Goal: Check status

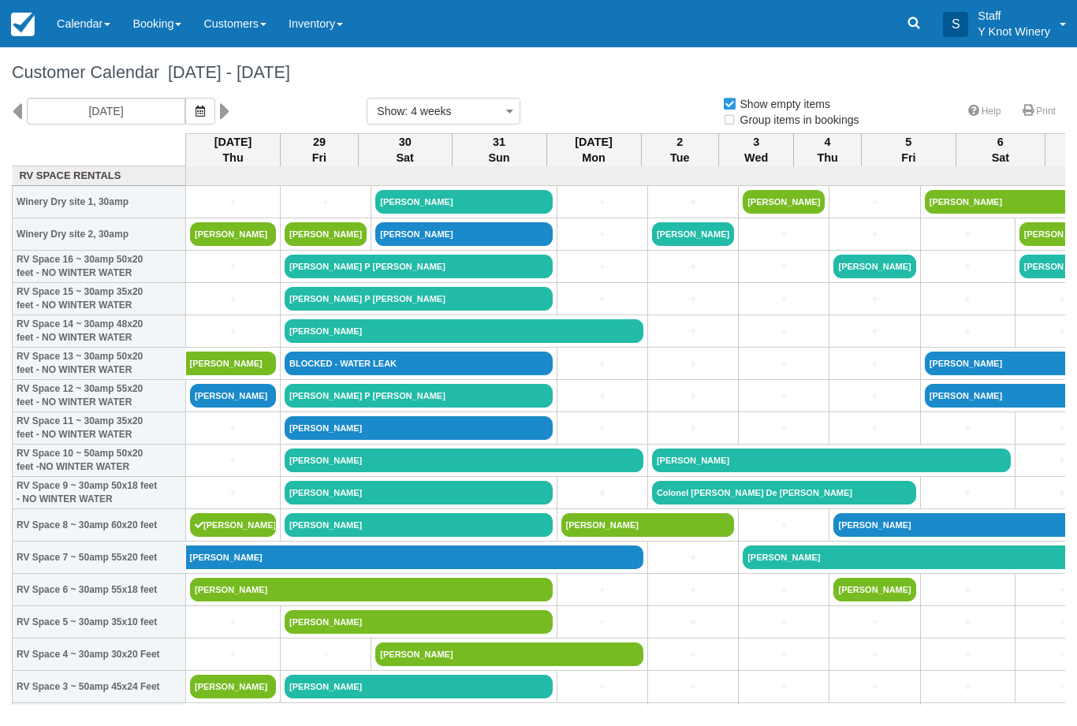
select select
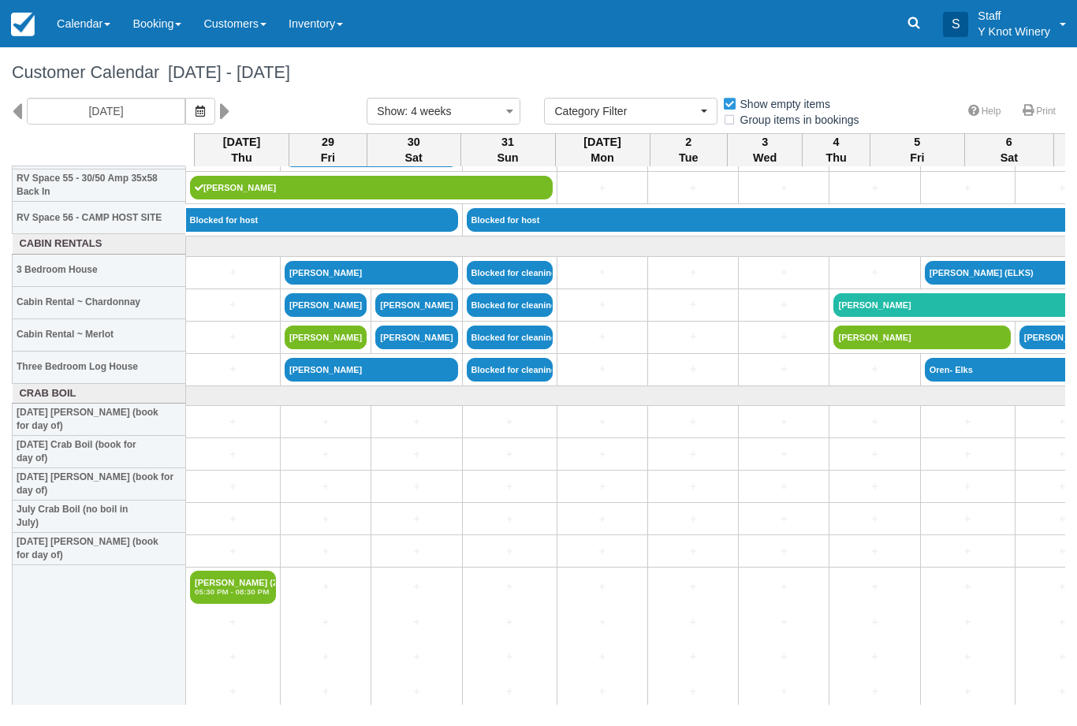
scroll to position [1829, 0]
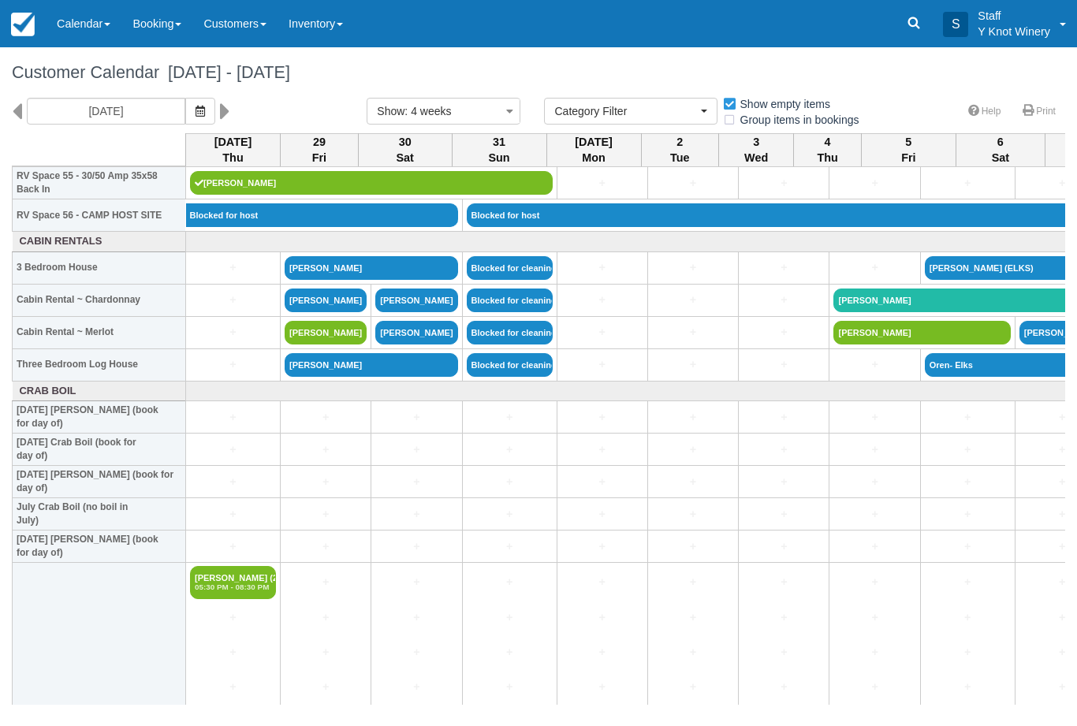
click at [92, 23] on link "Calendar" at bounding box center [84, 23] width 76 height 47
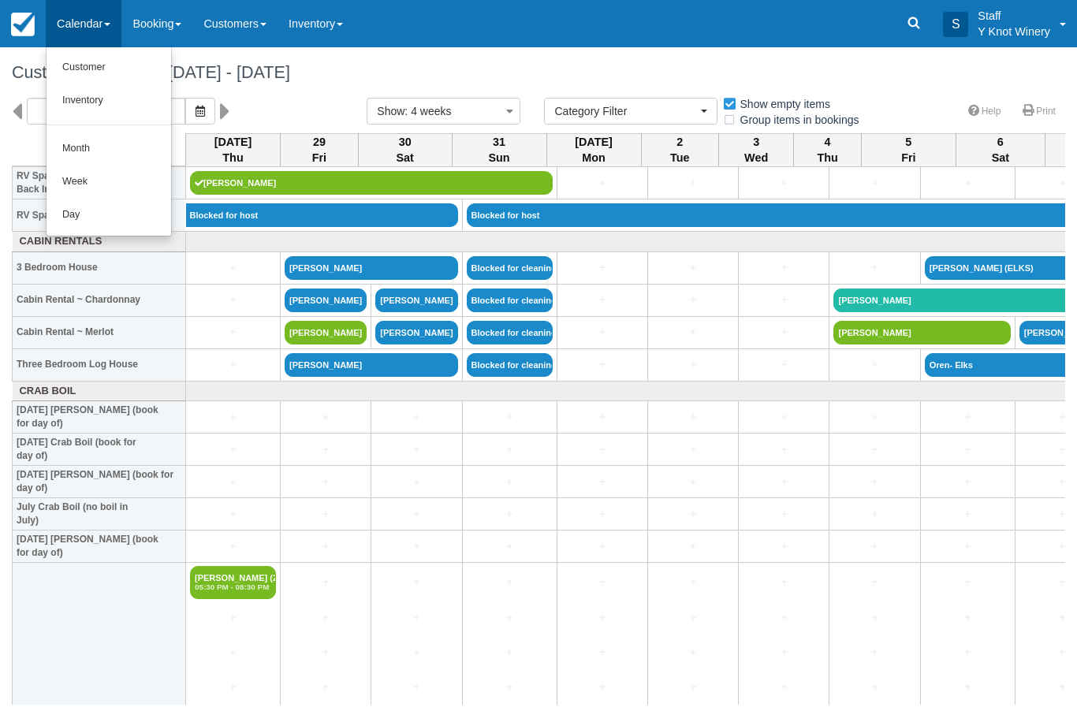
click at [130, 67] on link "Customer" at bounding box center [109, 67] width 125 height 33
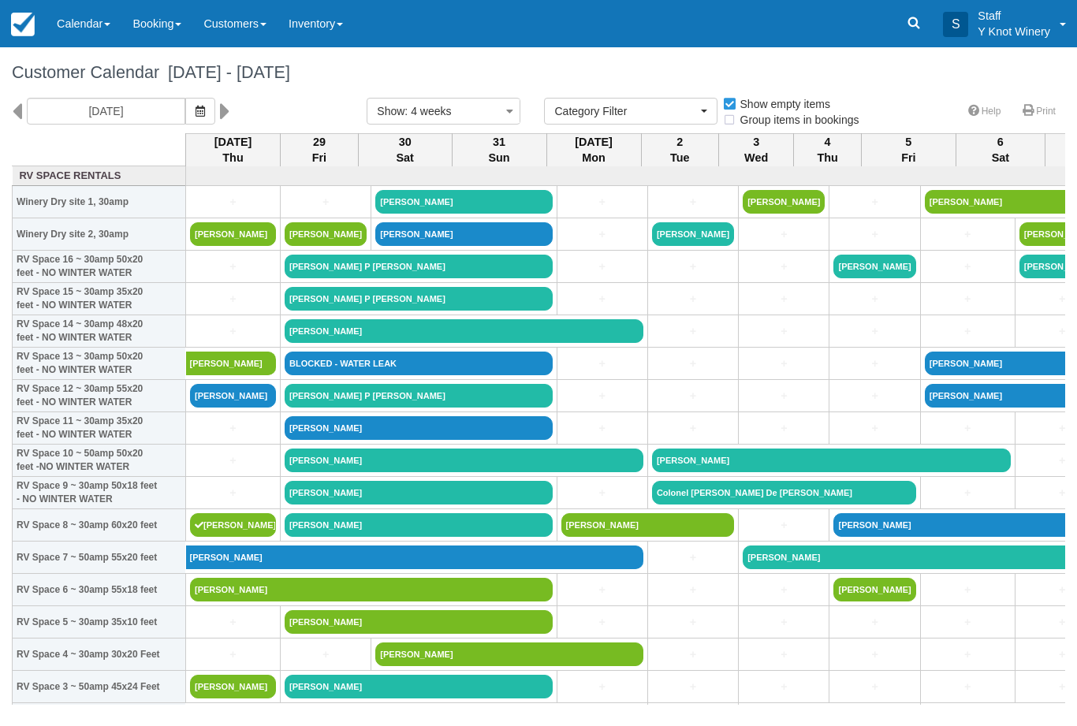
select select
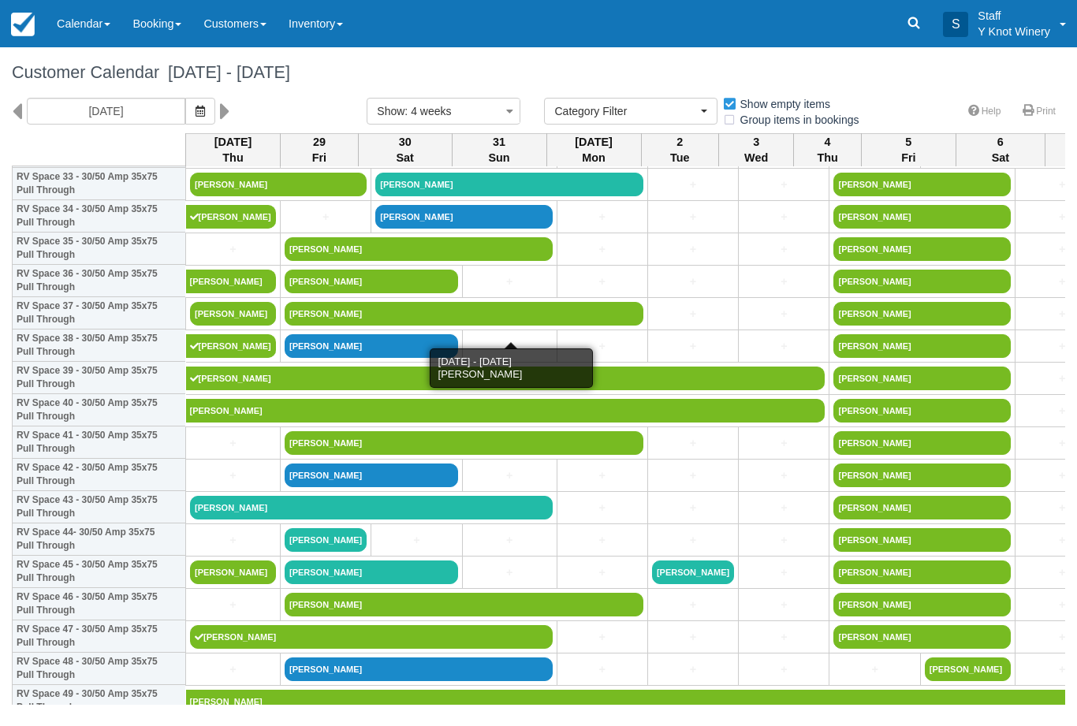
scroll to position [1126, 0]
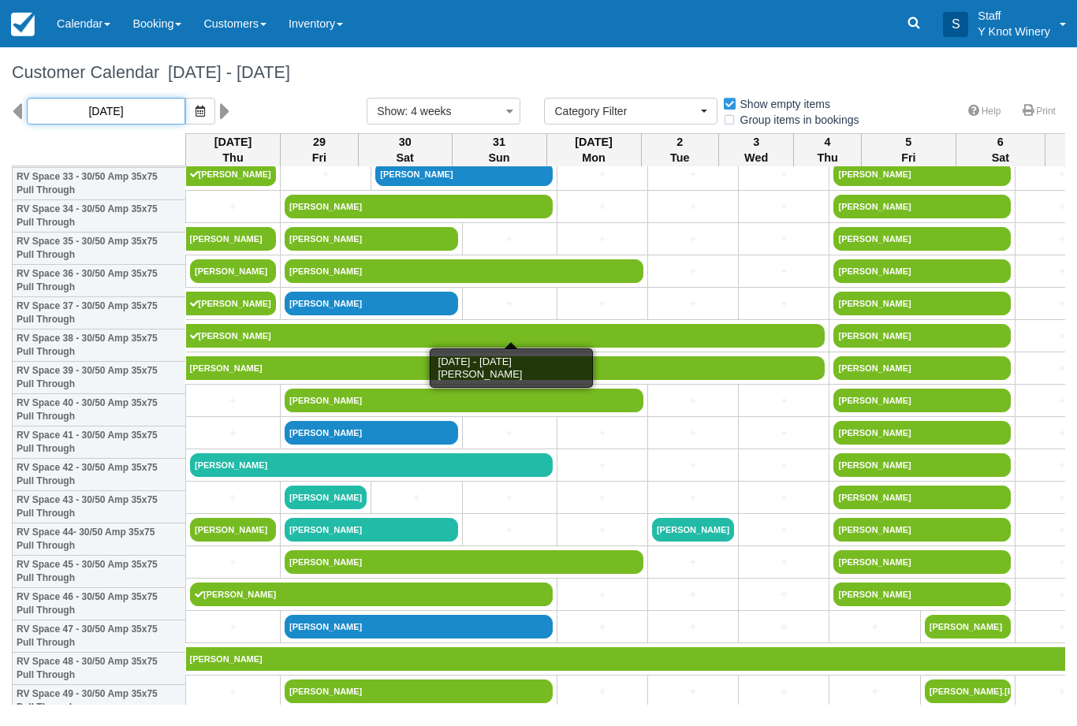
click at [140, 110] on input "[DATE]" at bounding box center [106, 111] width 158 height 27
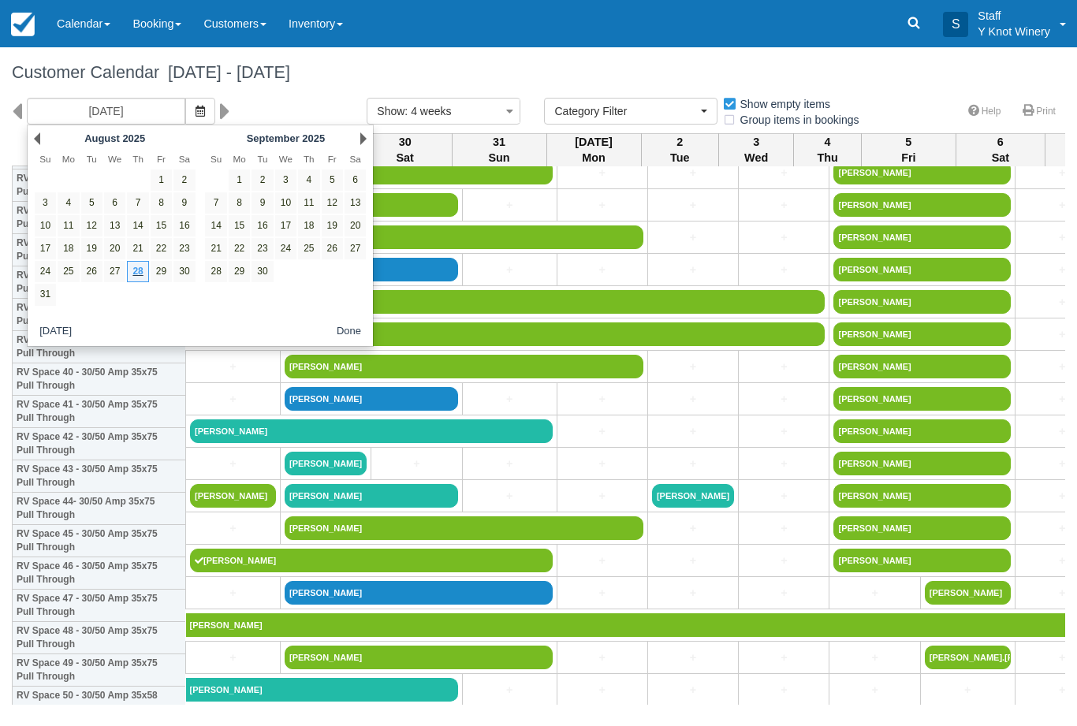
click at [195, 114] on icon "button" at bounding box center [199, 111] width 9 height 11
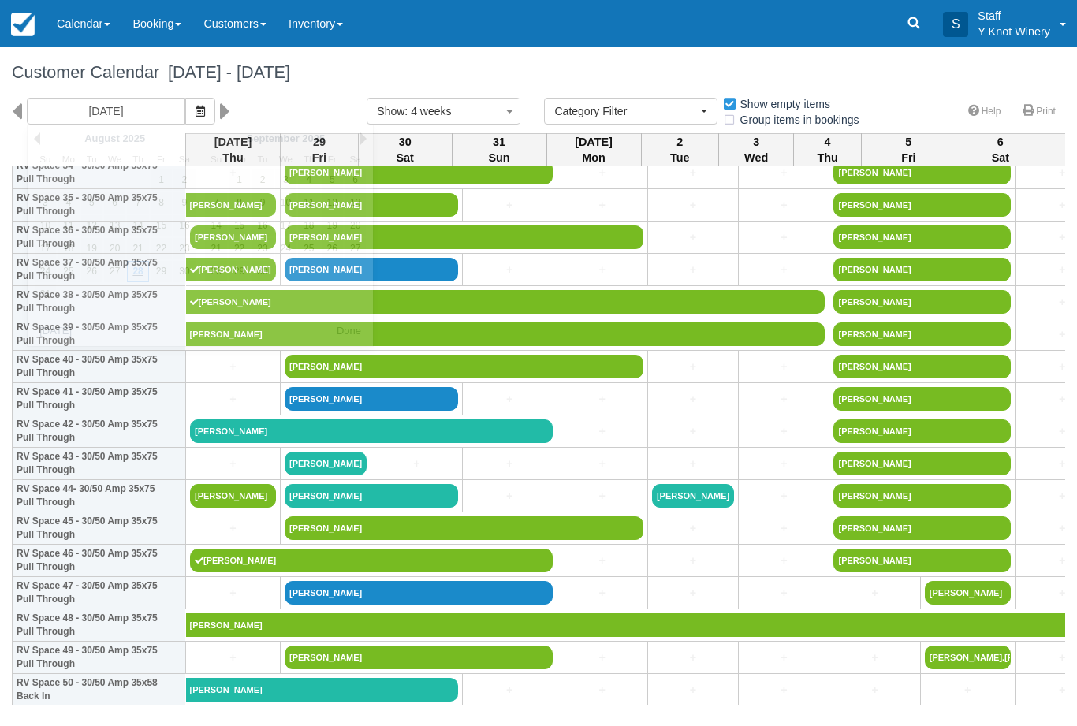
scroll to position [1160, 0]
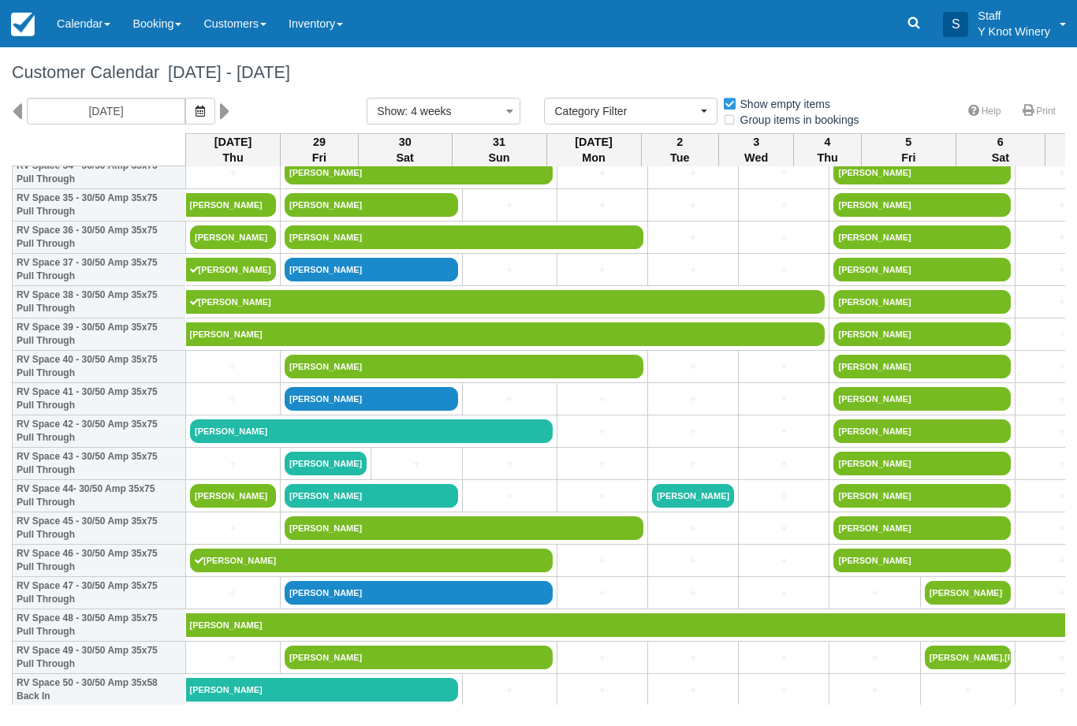
click at [195, 112] on icon "button" at bounding box center [199, 111] width 9 height 11
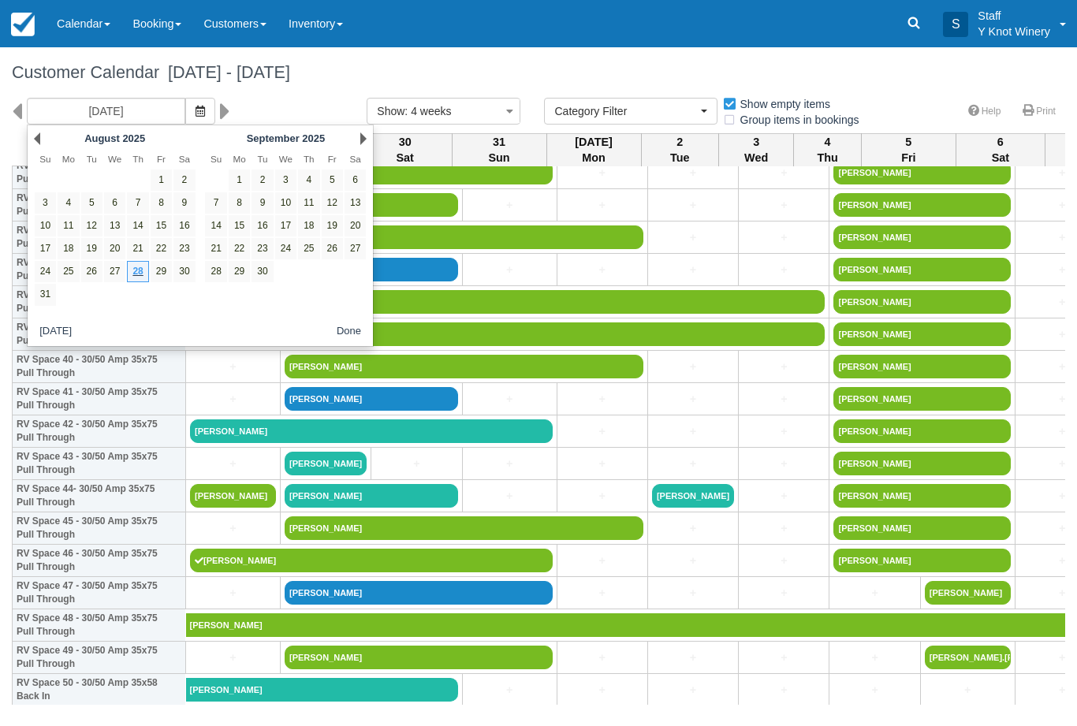
click at [158, 270] on link "29" at bounding box center [161, 271] width 21 height 21
type input "[DATE]"
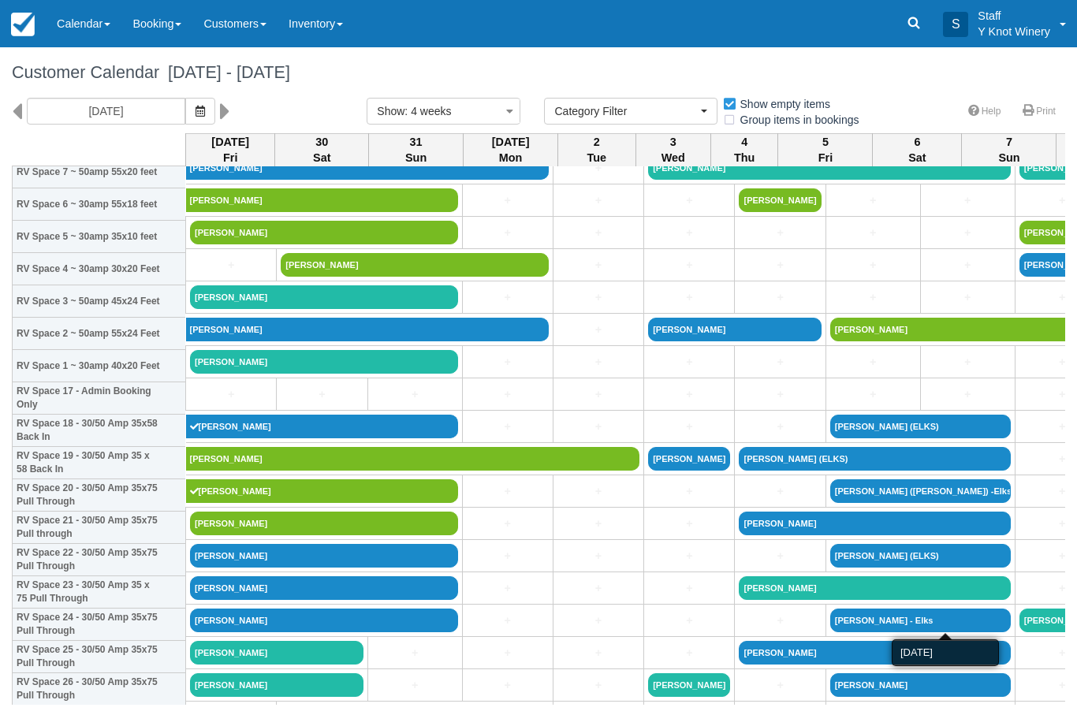
scroll to position [385, 0]
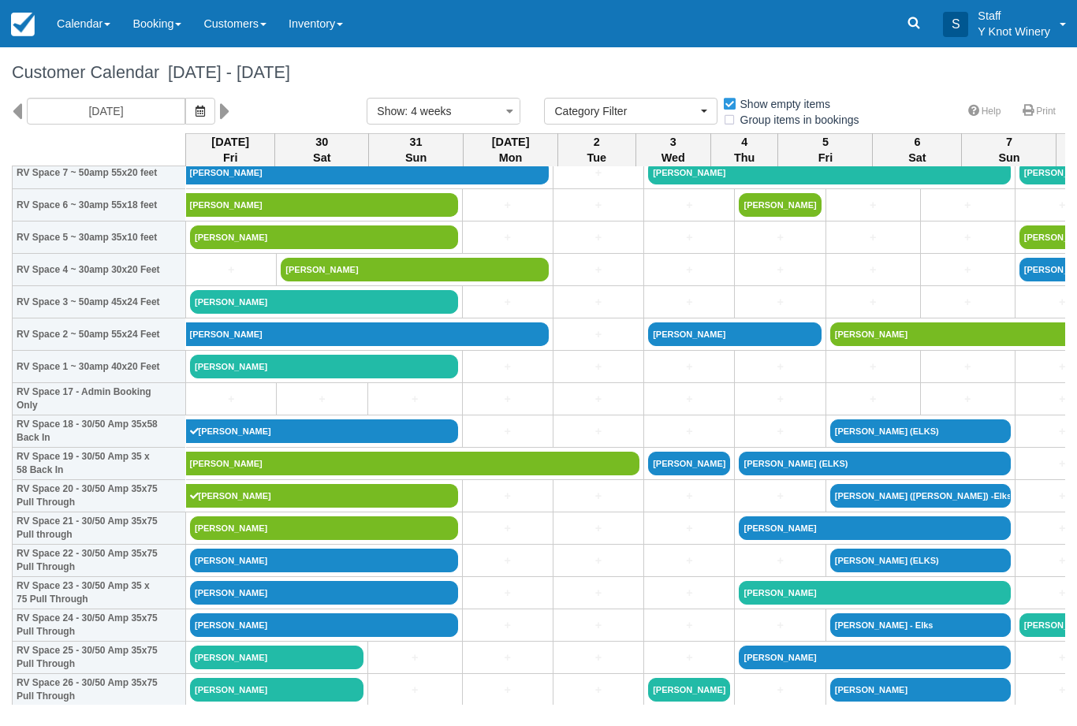
click at [1075, 720] on body "Menu Calendar Customer Inventory Month Week Day Booking Notes New Booking RV Sp…" at bounding box center [538, 363] width 1077 height 726
